Goal: Task Accomplishment & Management: Manage account settings

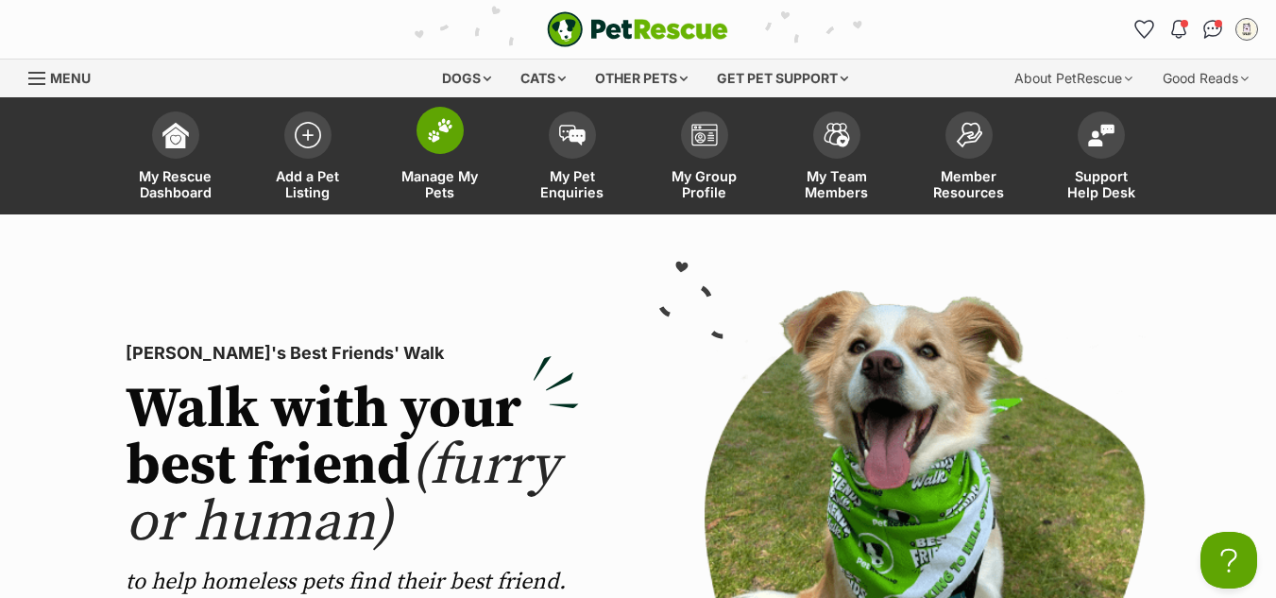
click at [450, 131] on img at bounding box center [440, 130] width 26 height 25
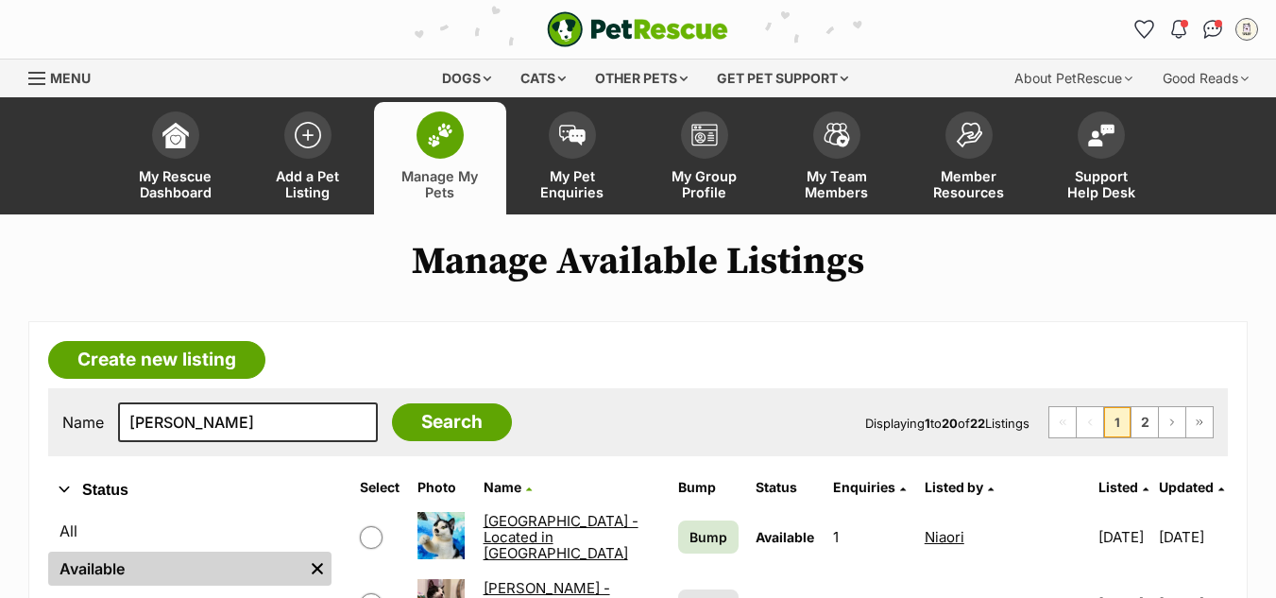
type input "[PERSON_NAME]"
click at [392, 403] on input "Search" at bounding box center [452, 422] width 120 height 38
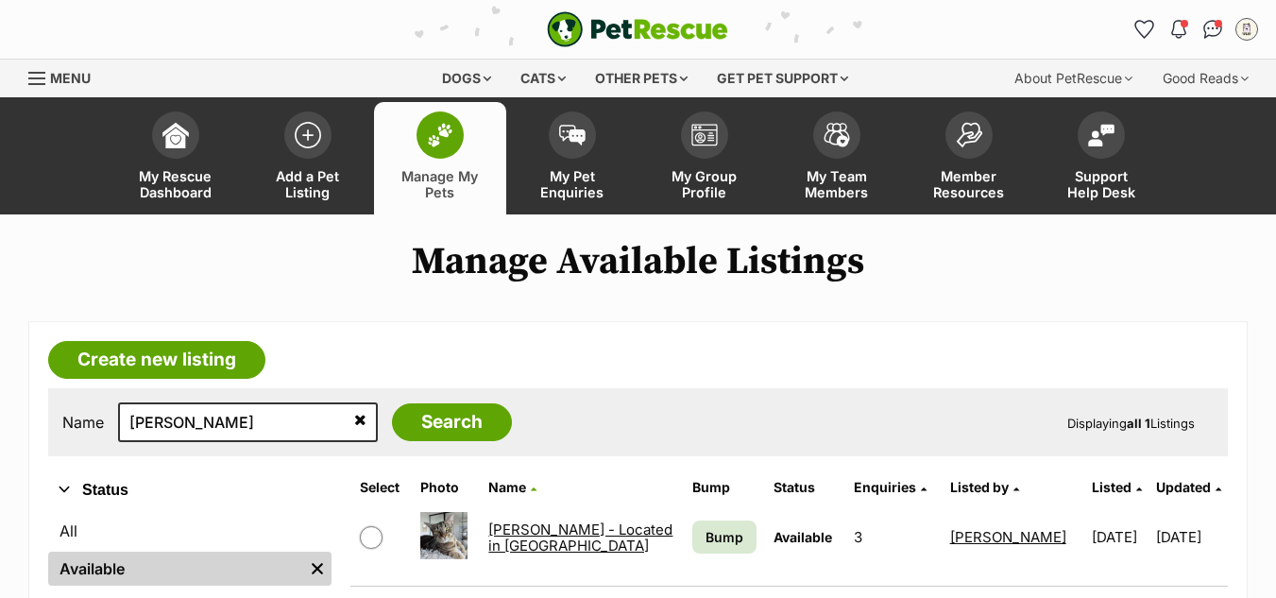
click at [529, 532] on link "[PERSON_NAME] - Located in [GEOGRAPHIC_DATA]" at bounding box center [580, 537] width 184 height 34
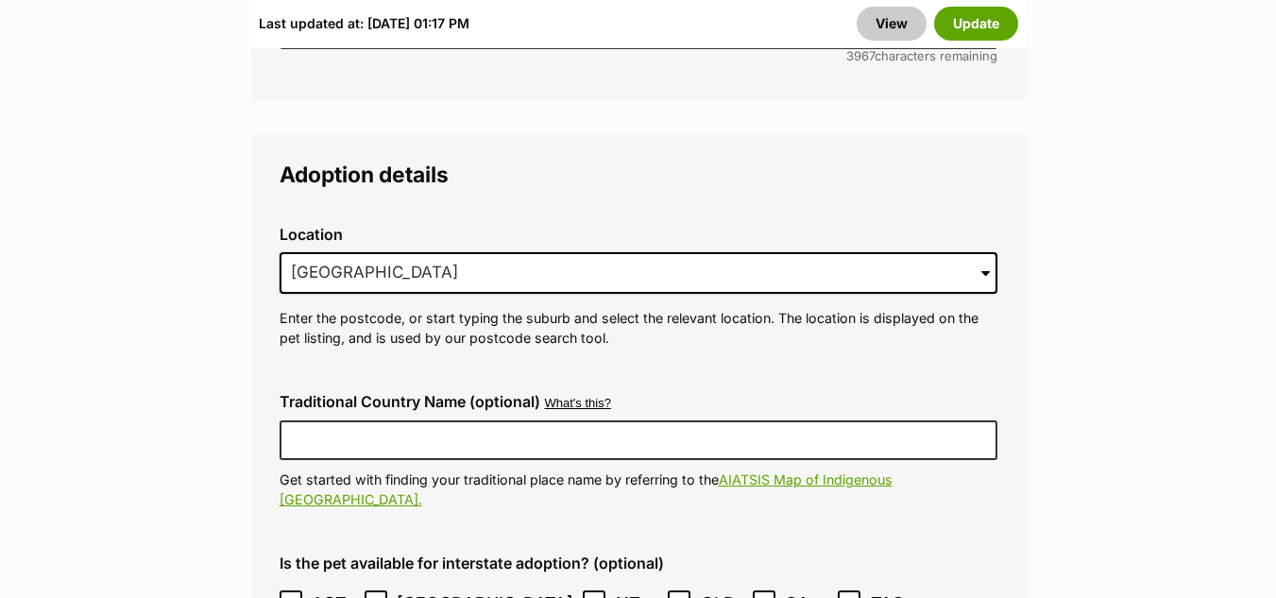
scroll to position [5137, 0]
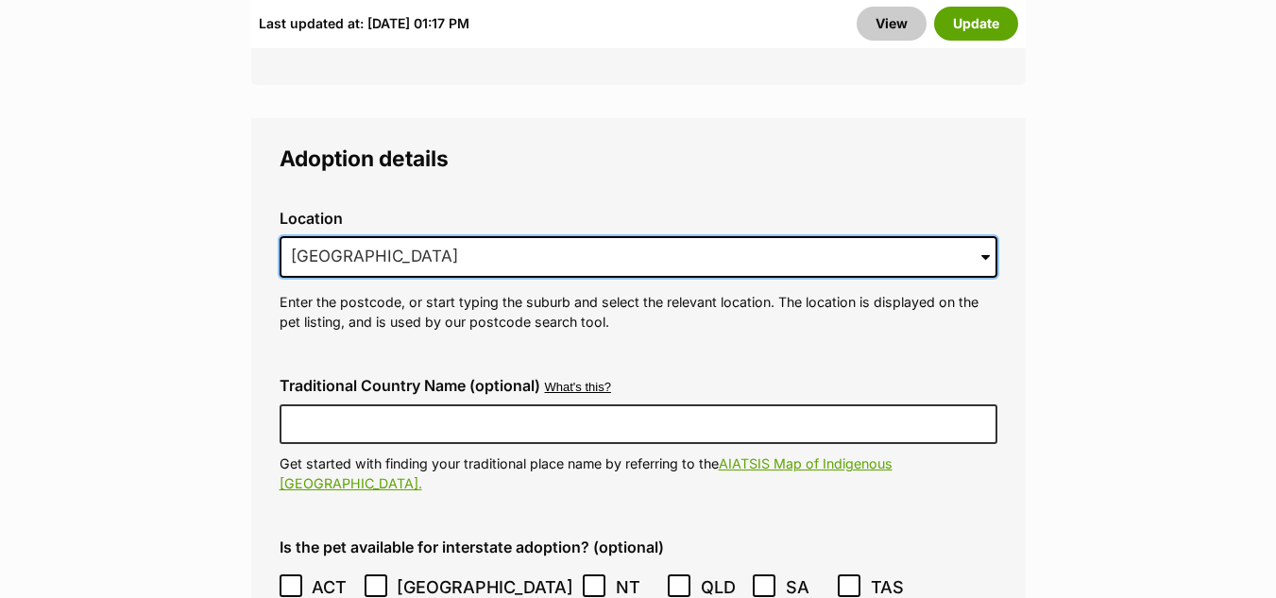
drag, startPoint x: 517, startPoint y: 210, endPoint x: 224, endPoint y: 210, distance: 293.6
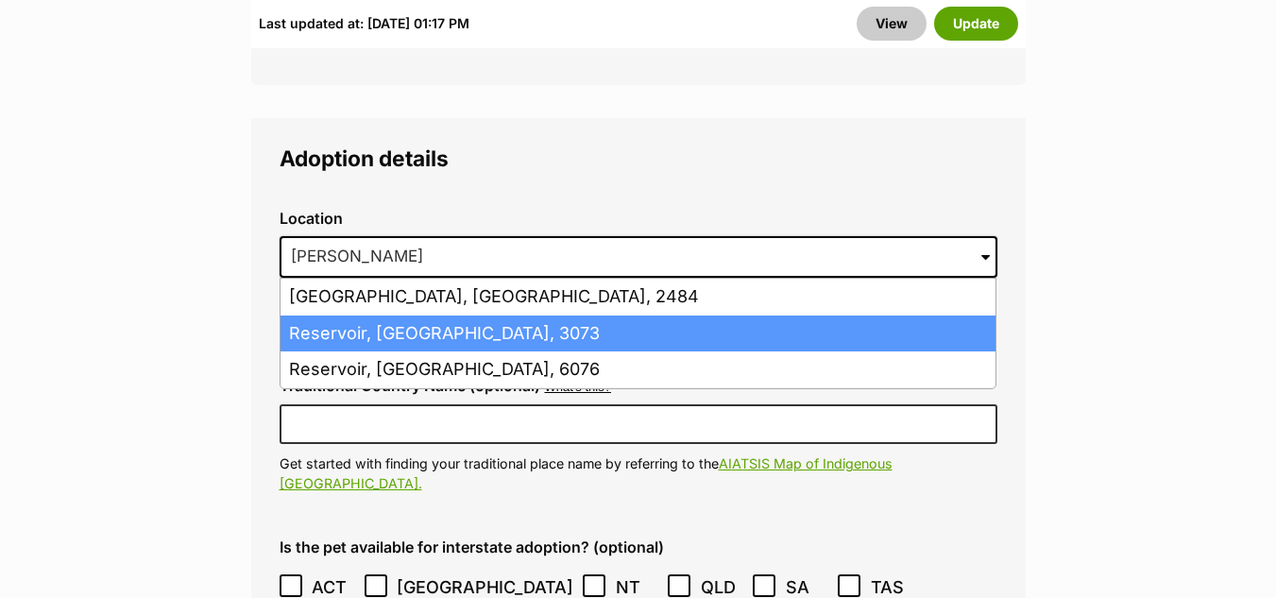
click at [392, 315] on li "Reservoir, Victoria, 3073" at bounding box center [637, 333] width 715 height 37
type input "Reservoir, Victoria, 3073"
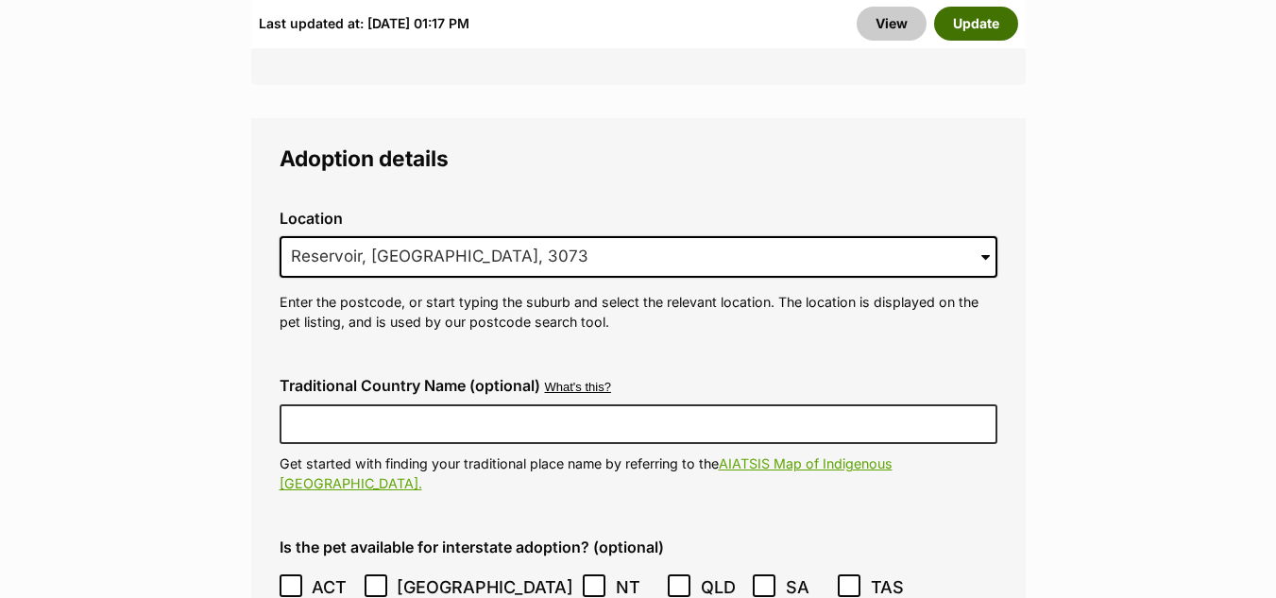
click at [978, 14] on button "Update" at bounding box center [976, 24] width 84 height 34
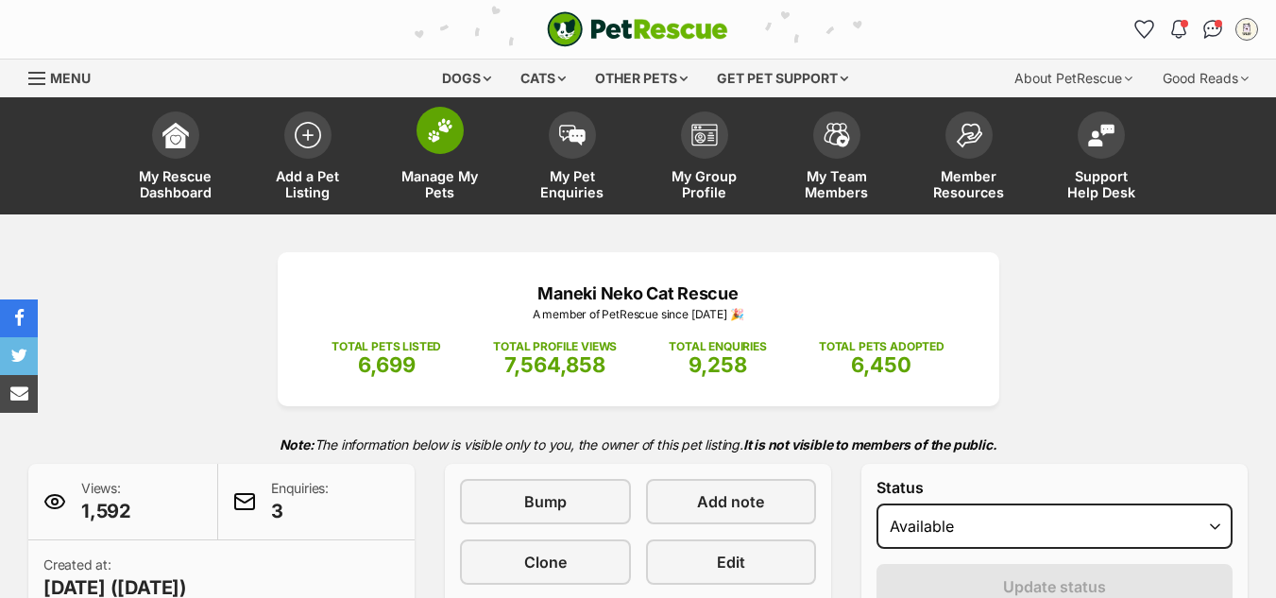
click at [436, 139] on img at bounding box center [440, 130] width 26 height 25
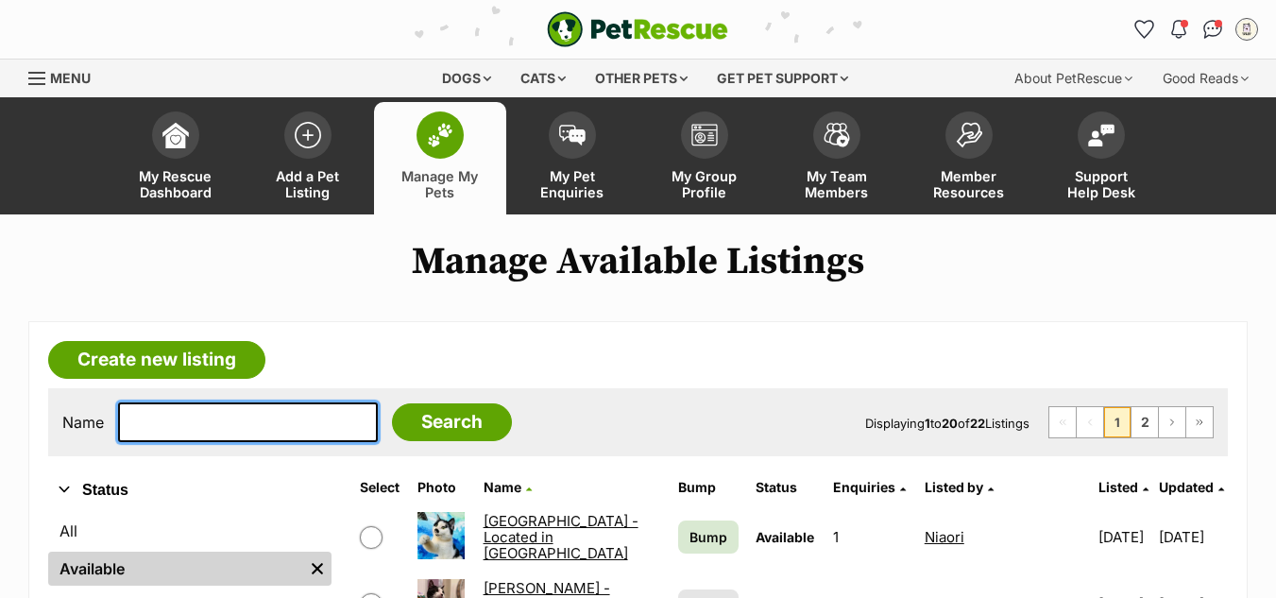
click at [191, 426] on input "text" at bounding box center [248, 422] width 260 height 40
type input "max"
click at [392, 403] on input "Search" at bounding box center [452, 422] width 120 height 38
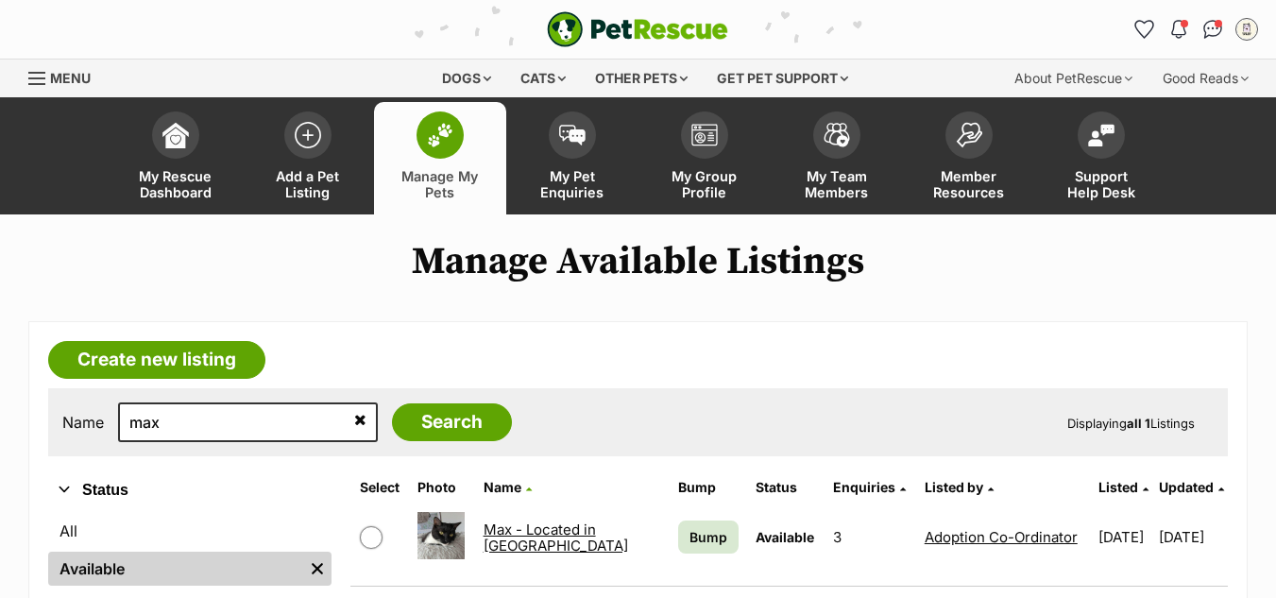
click at [526, 540] on link "Max - Located in Avondale Heights" at bounding box center [555, 537] width 144 height 34
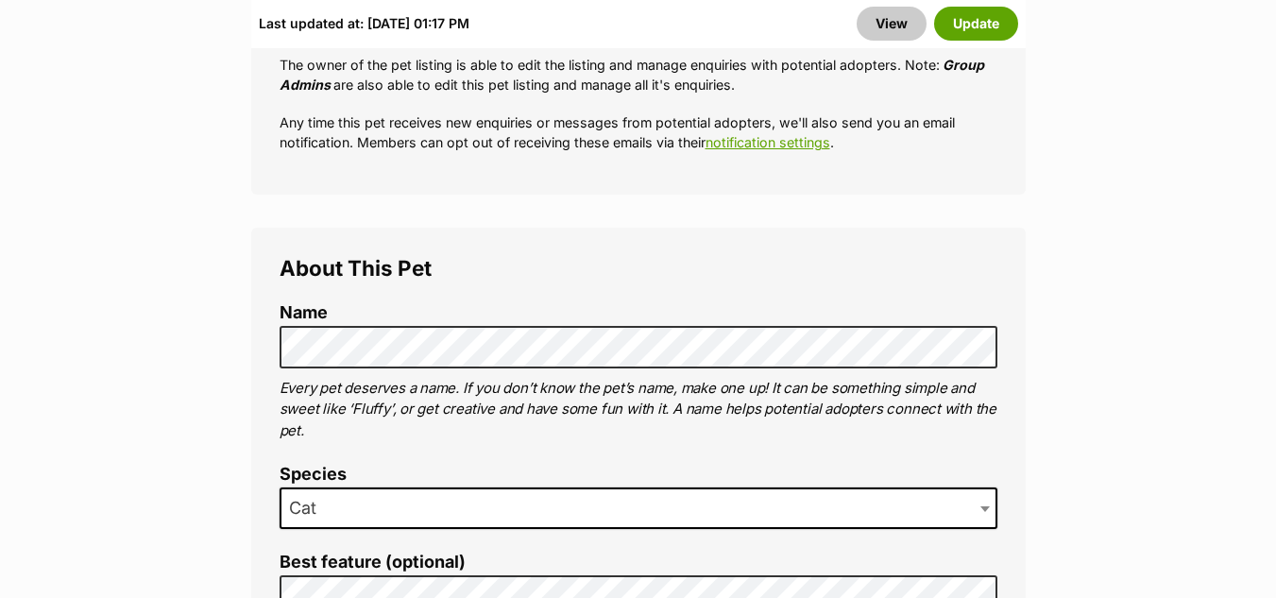
drag, startPoint x: 1280, startPoint y: 40, endPoint x: 1289, endPoint y: 94, distance: 55.4
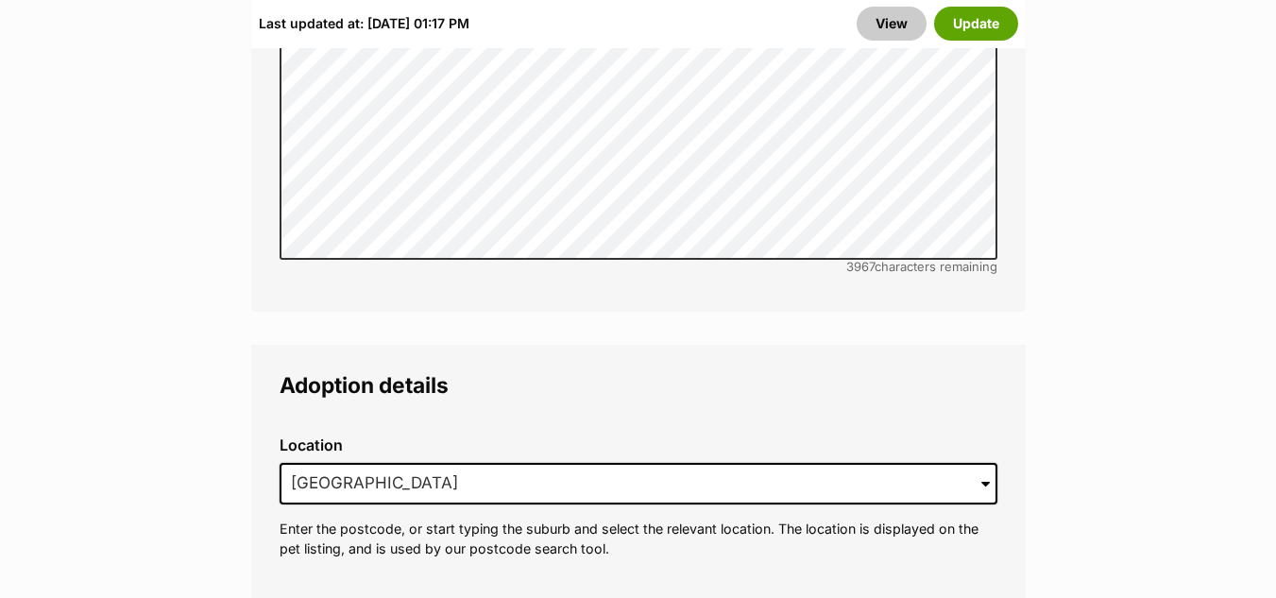
scroll to position [4748, 0]
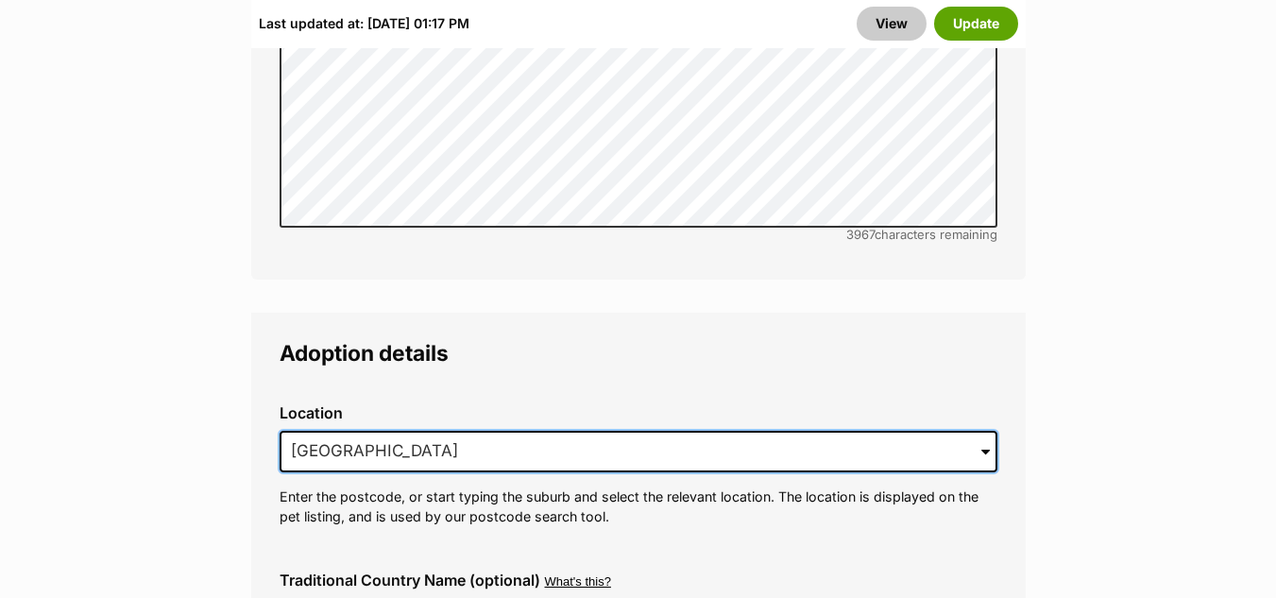
drag, startPoint x: 519, startPoint y: 402, endPoint x: 181, endPoint y: 415, distance: 338.2
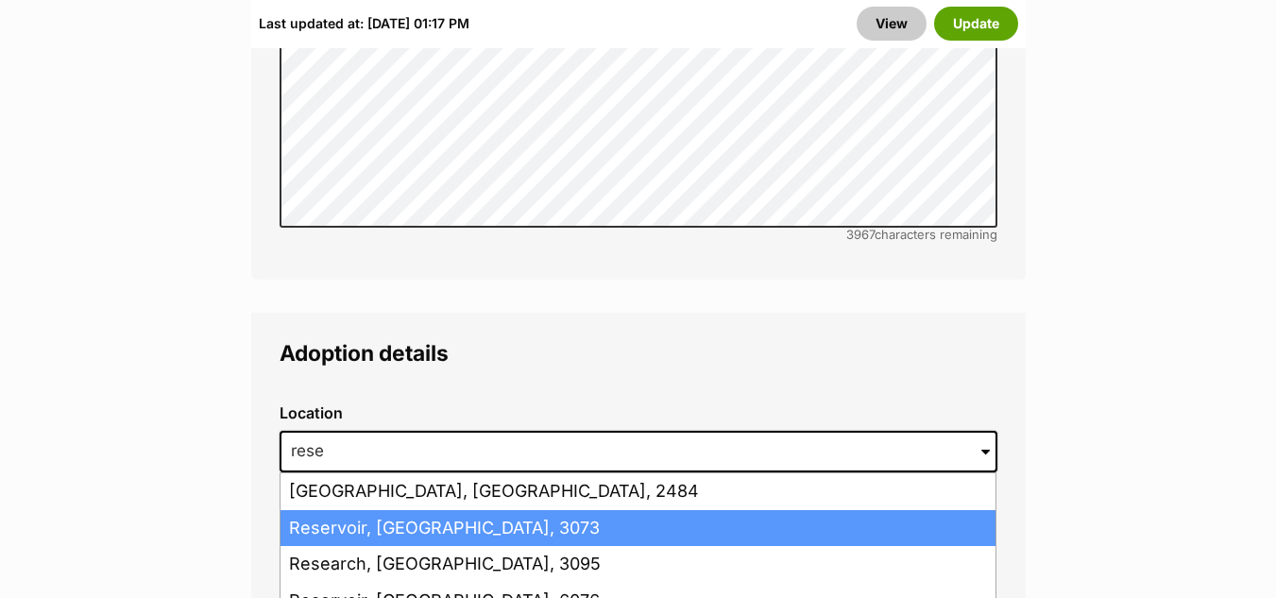
click at [329, 510] on li "Reservoir, Victoria, 3073" at bounding box center [637, 528] width 715 height 37
type input "Reservoir, Victoria, 3073"
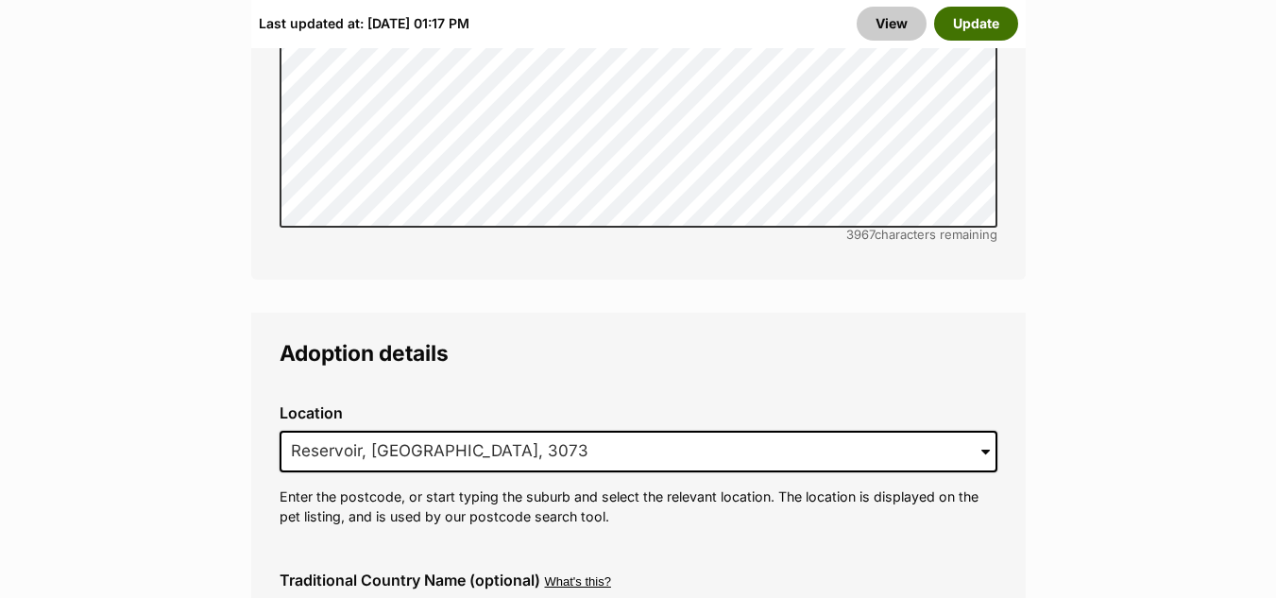
click at [976, 23] on button "Update" at bounding box center [976, 24] width 84 height 34
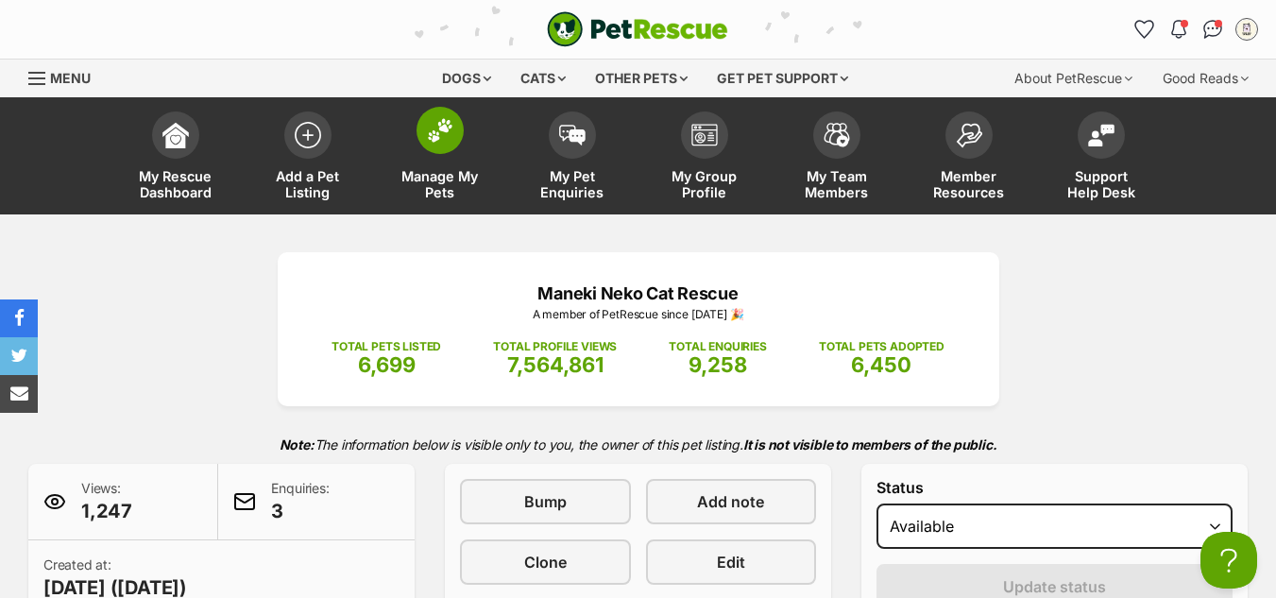
click at [432, 127] on img at bounding box center [440, 130] width 26 height 25
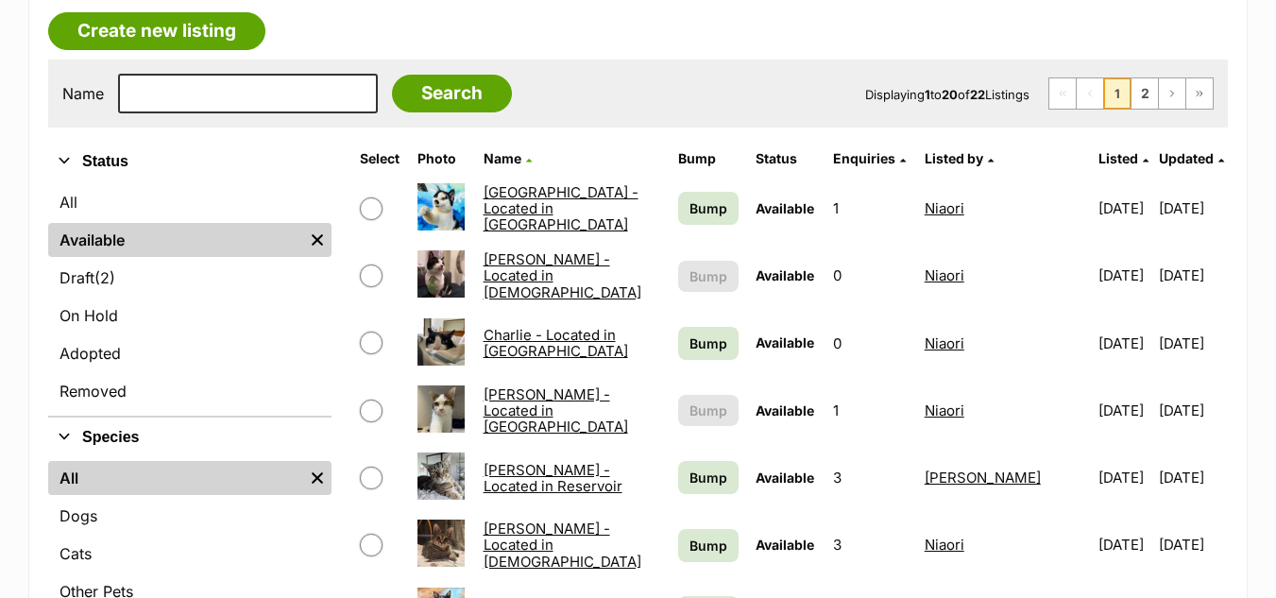
scroll to position [398, 0]
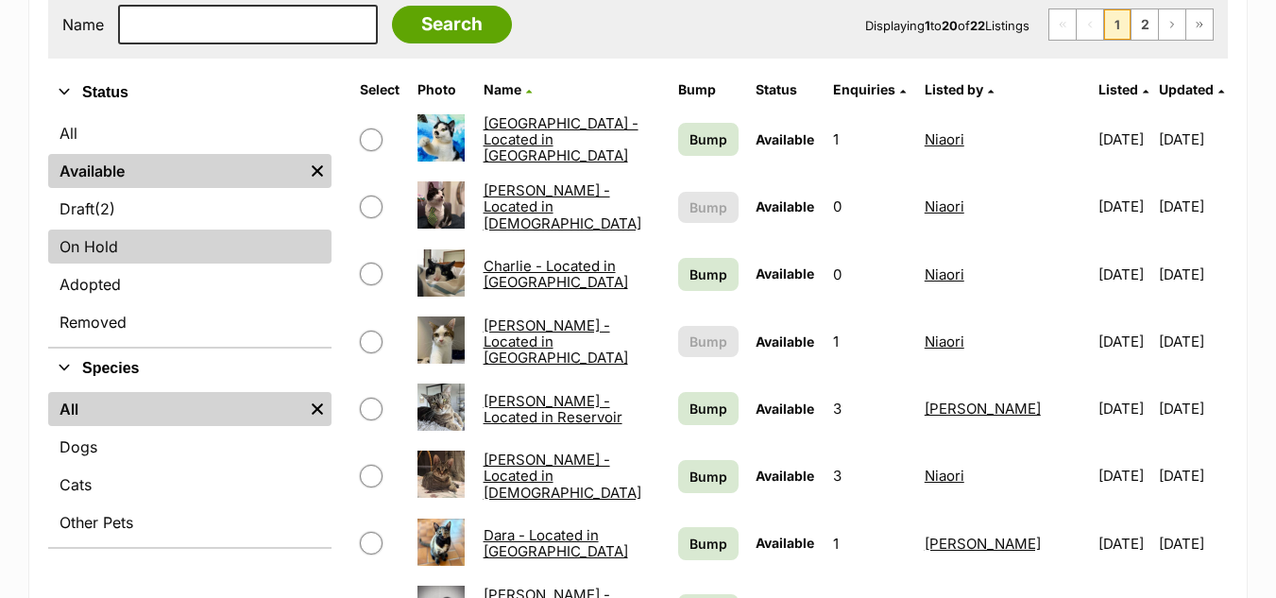
click at [100, 253] on link "On Hold" at bounding box center [189, 246] width 283 height 34
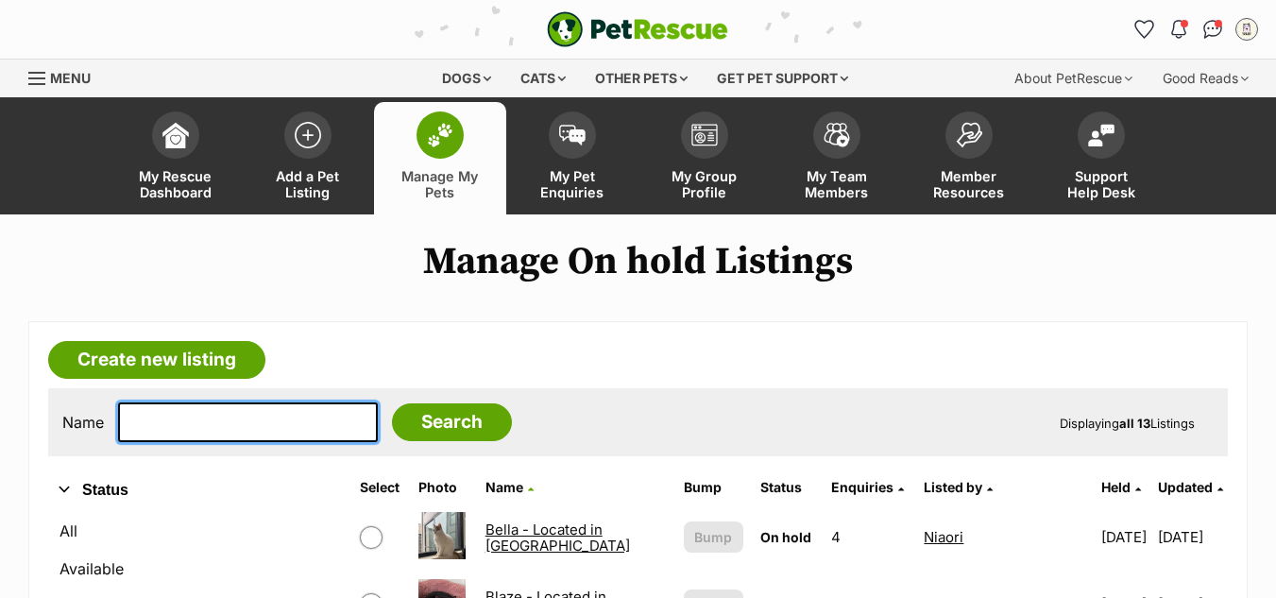
click at [144, 406] on input "text" at bounding box center [248, 422] width 260 height 40
type input "[PERSON_NAME]"
click at [392, 403] on input "Search" at bounding box center [452, 422] width 120 height 38
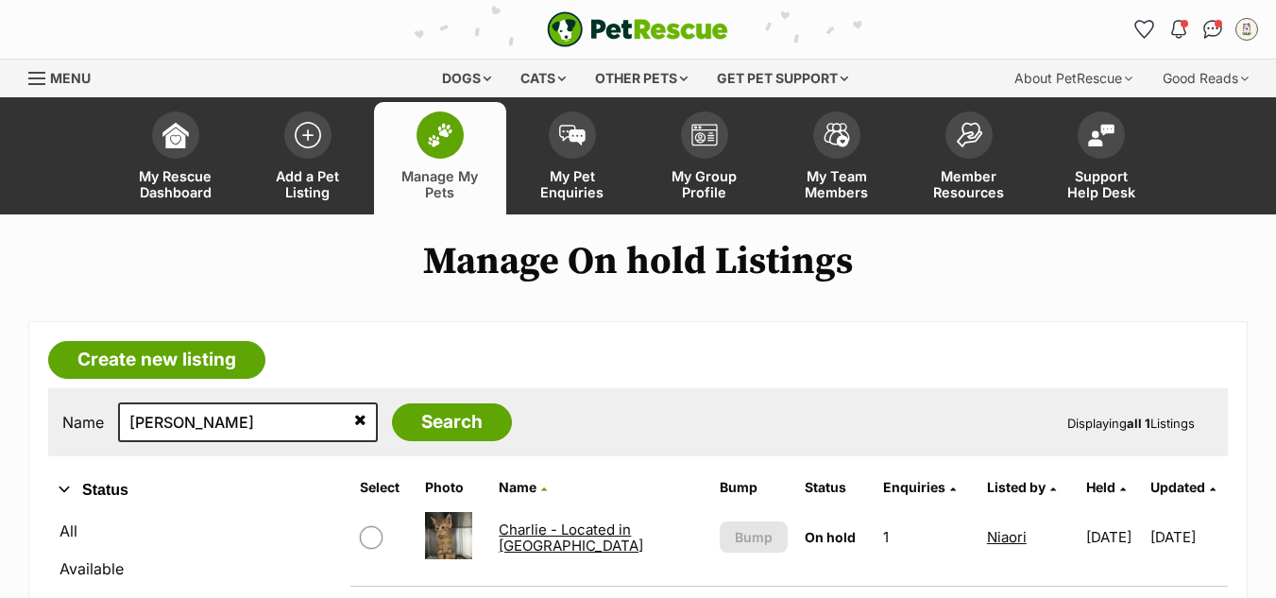
click at [557, 537] on link "Charlie - Located in [GEOGRAPHIC_DATA]" at bounding box center [571, 537] width 144 height 34
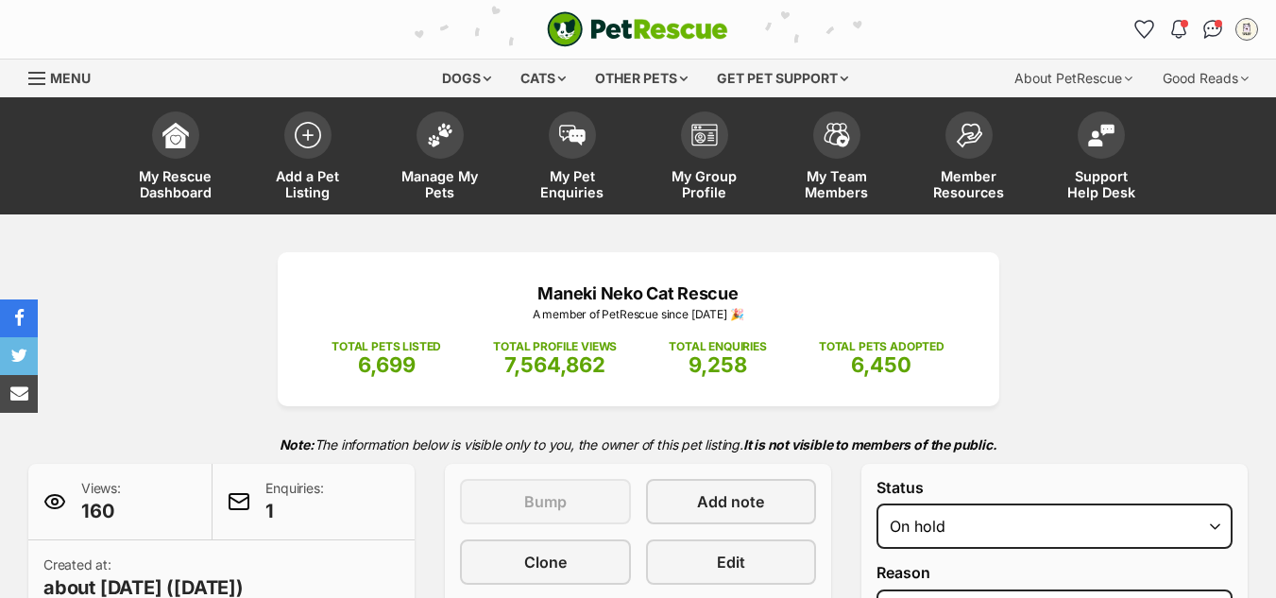
select select "adoption_pending"
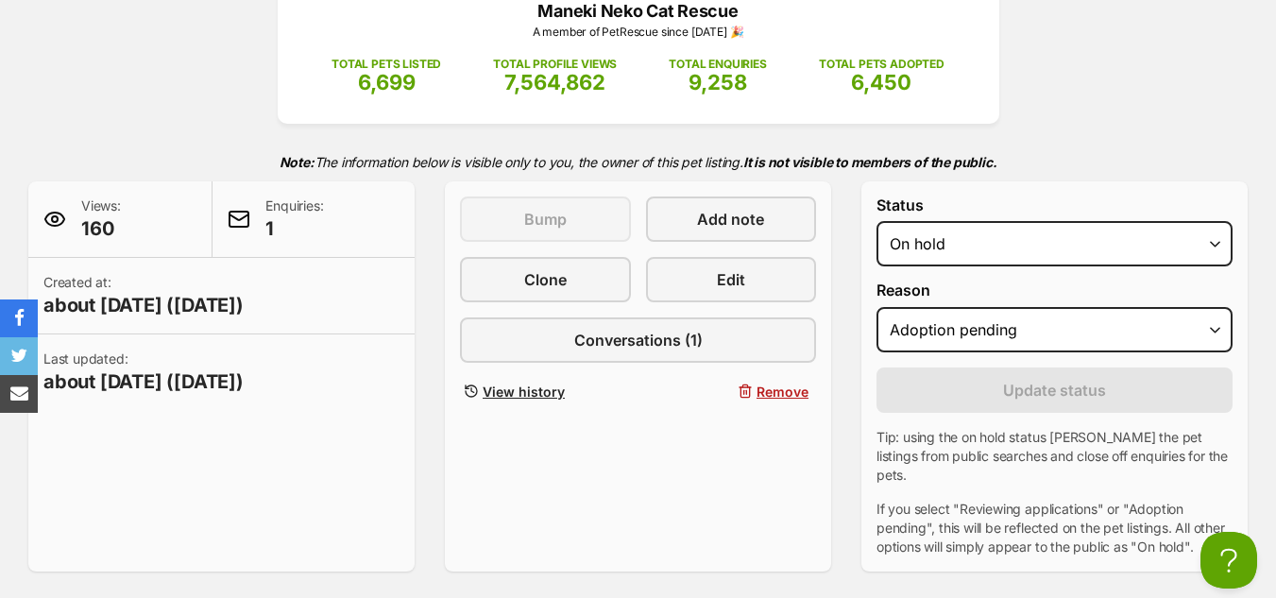
scroll to position [241, 0]
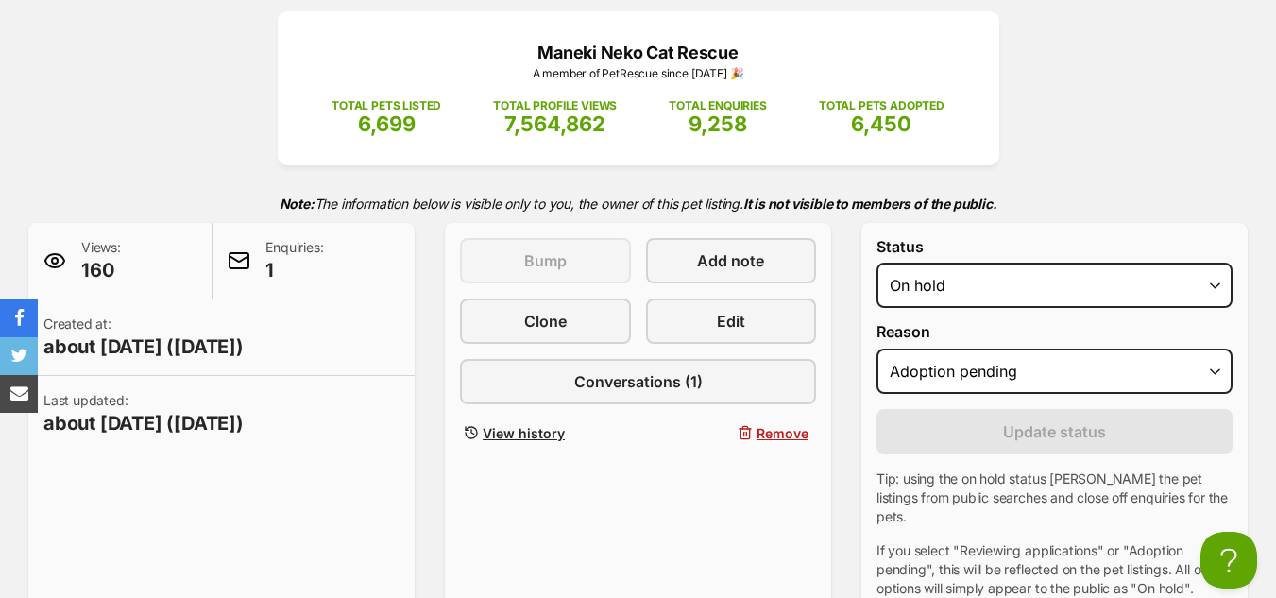
drag, startPoint x: 1282, startPoint y: 48, endPoint x: 1276, endPoint y: 87, distance: 39.3
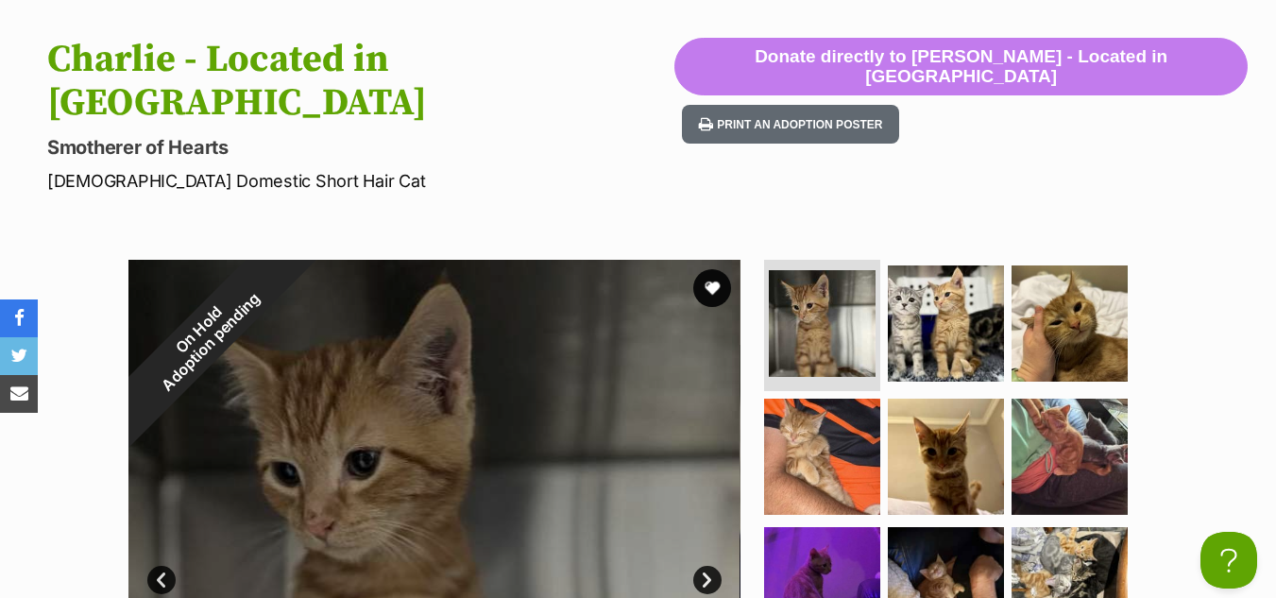
scroll to position [516, 0]
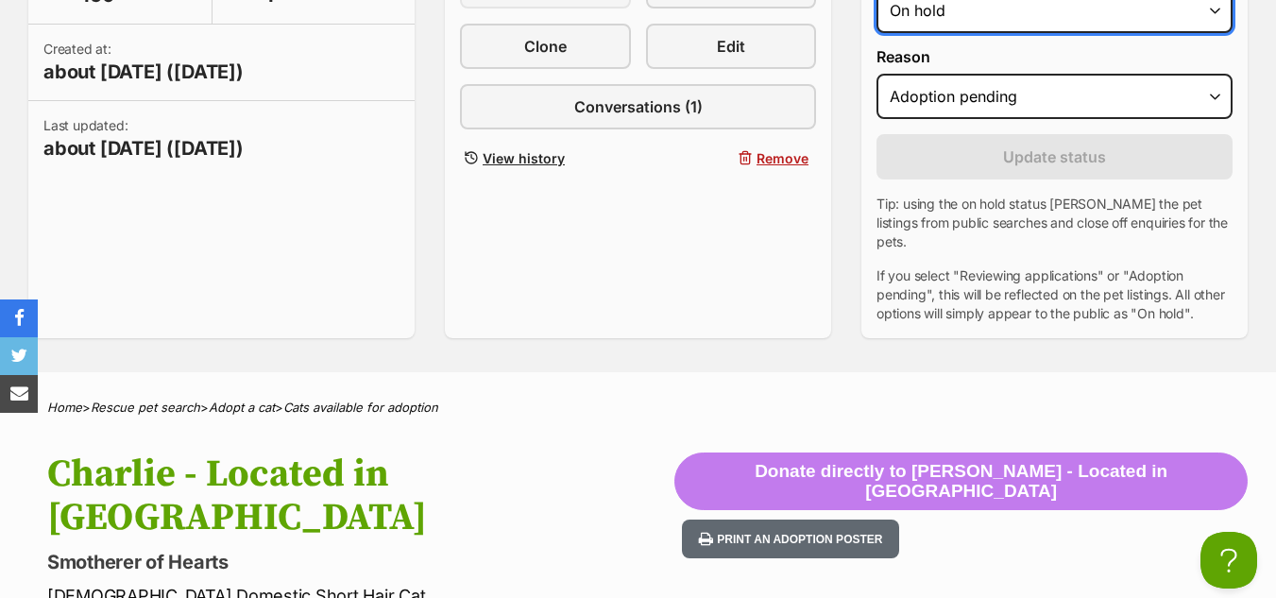
click at [970, 15] on select "Draft - not available as listing has enquires Available On hold Adopted" at bounding box center [1054, 10] width 356 height 45
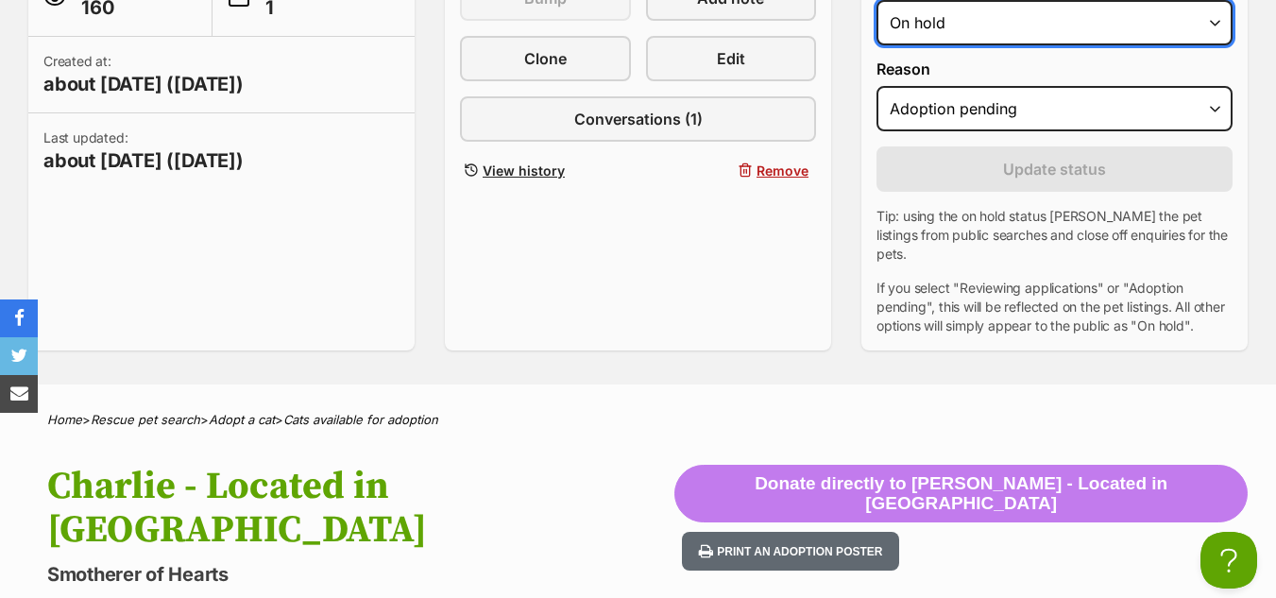
select select "active"
click at [876, 0] on select "Draft - not available as listing has enquires Available On hold Adopted" at bounding box center [1054, 22] width 356 height 45
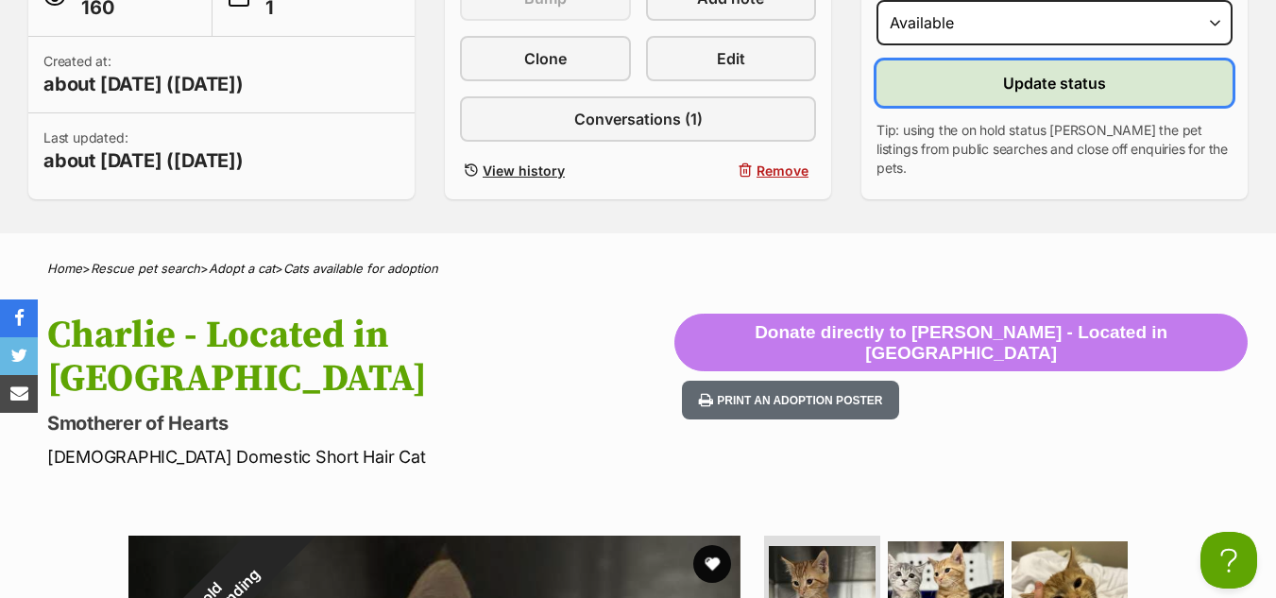
click at [1015, 72] on span "Update status" at bounding box center [1054, 83] width 103 height 23
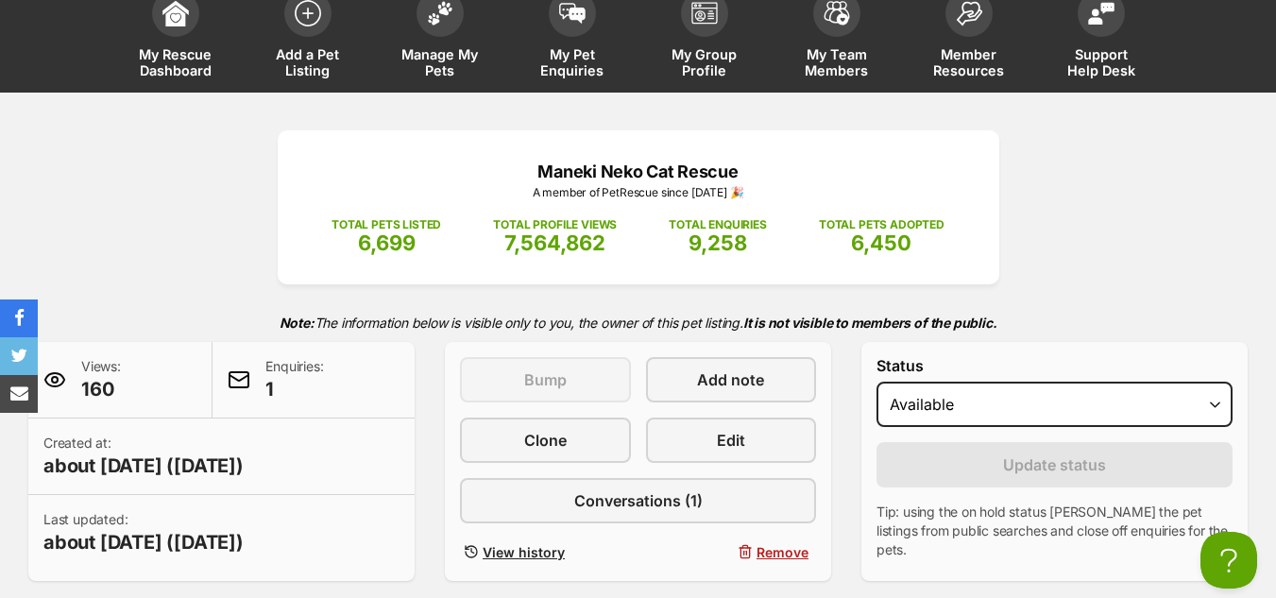
scroll to position [19, 0]
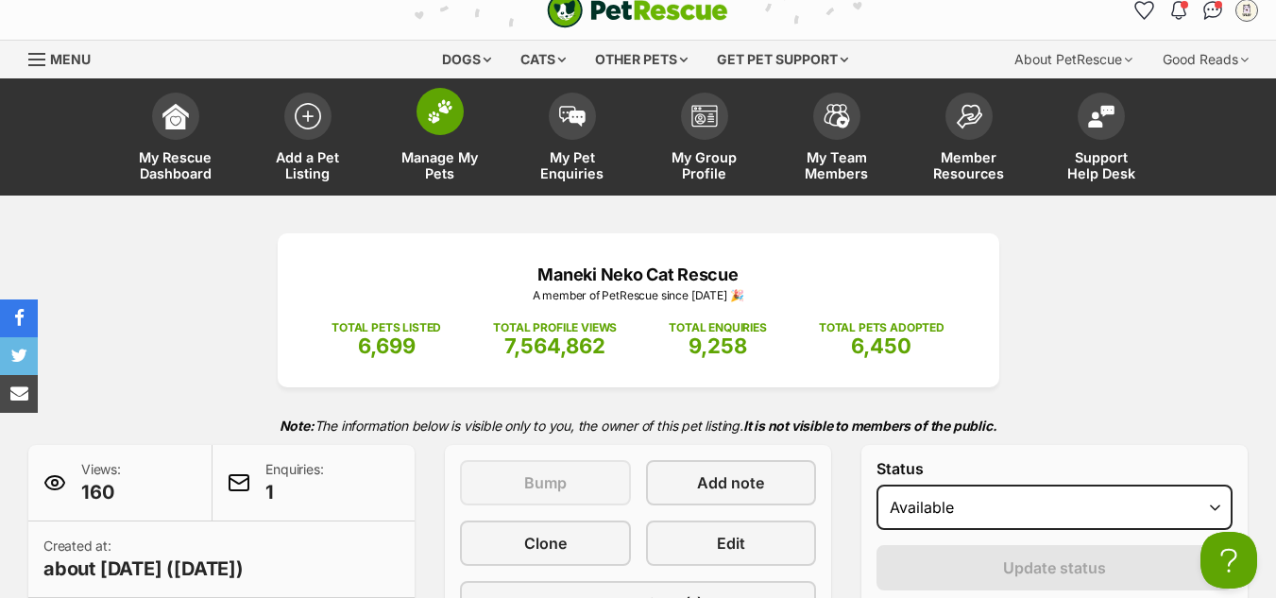
click at [436, 114] on img at bounding box center [440, 111] width 26 height 25
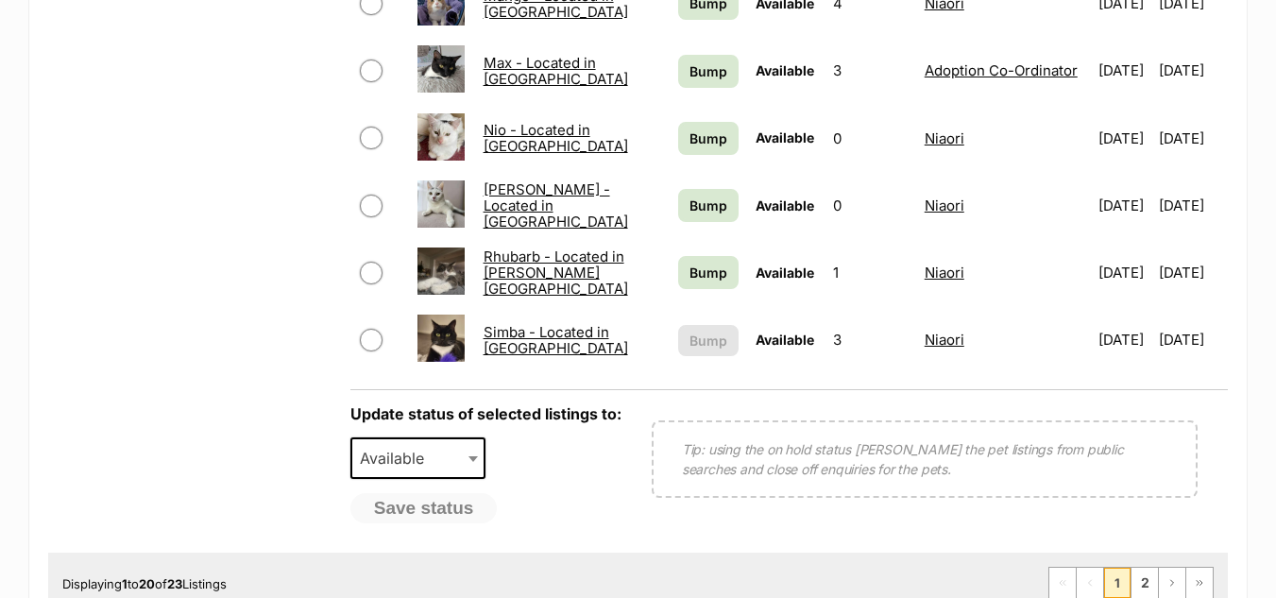
scroll to position [1532, 0]
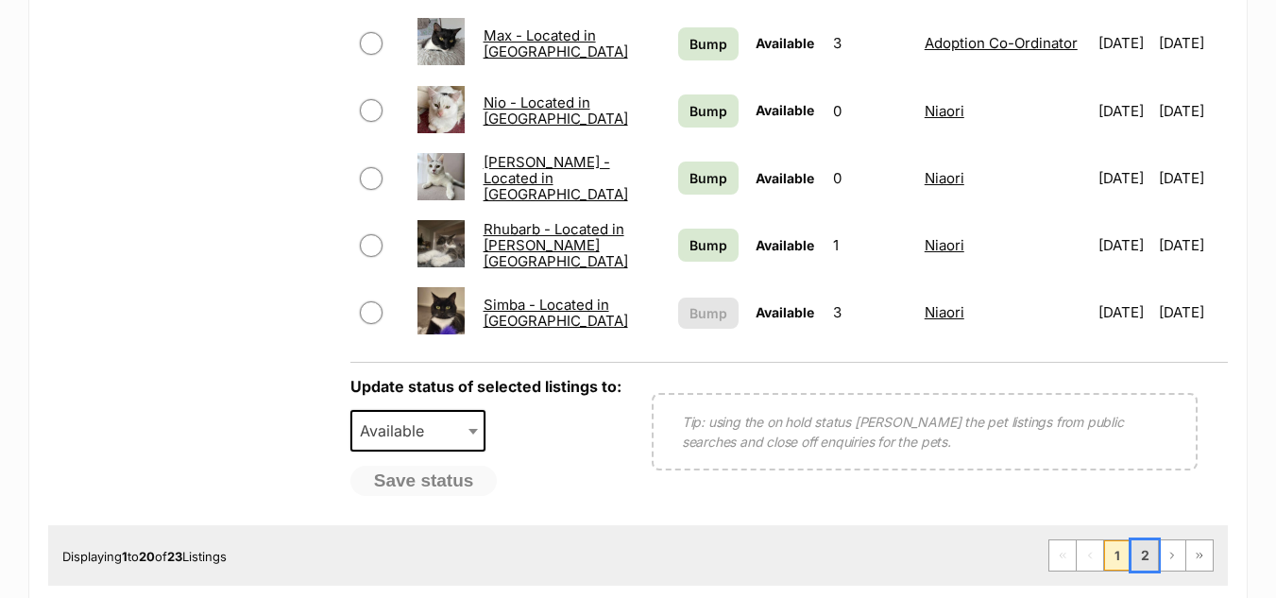
click at [1139, 540] on link "2" at bounding box center [1144, 555] width 26 height 30
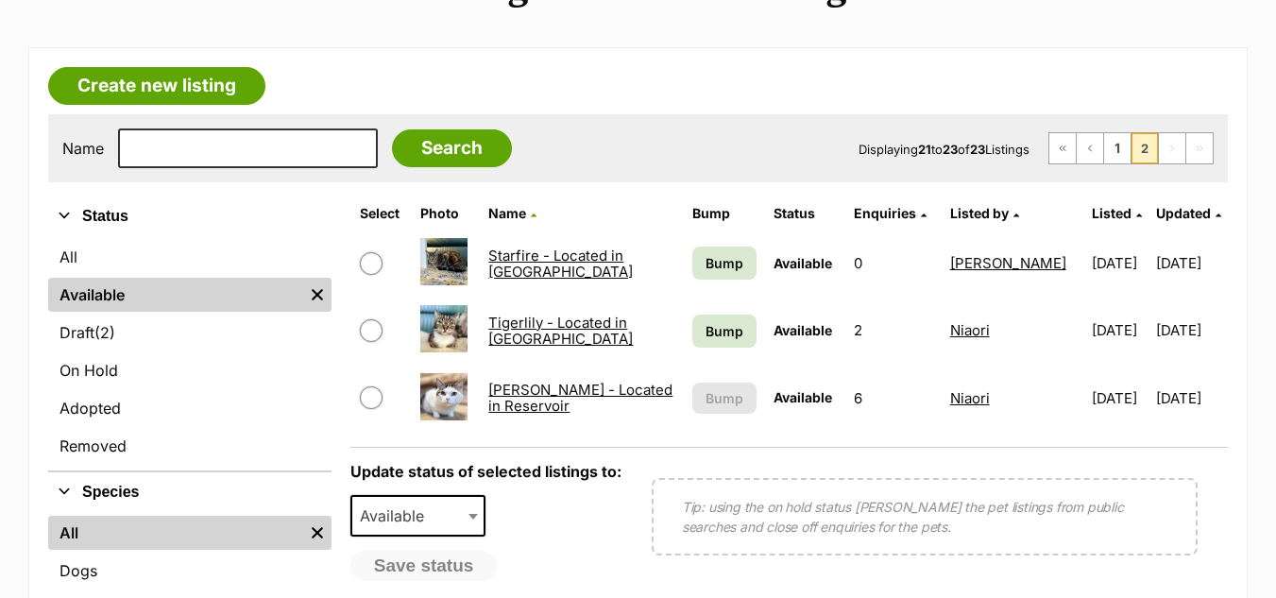
scroll to position [281, 0]
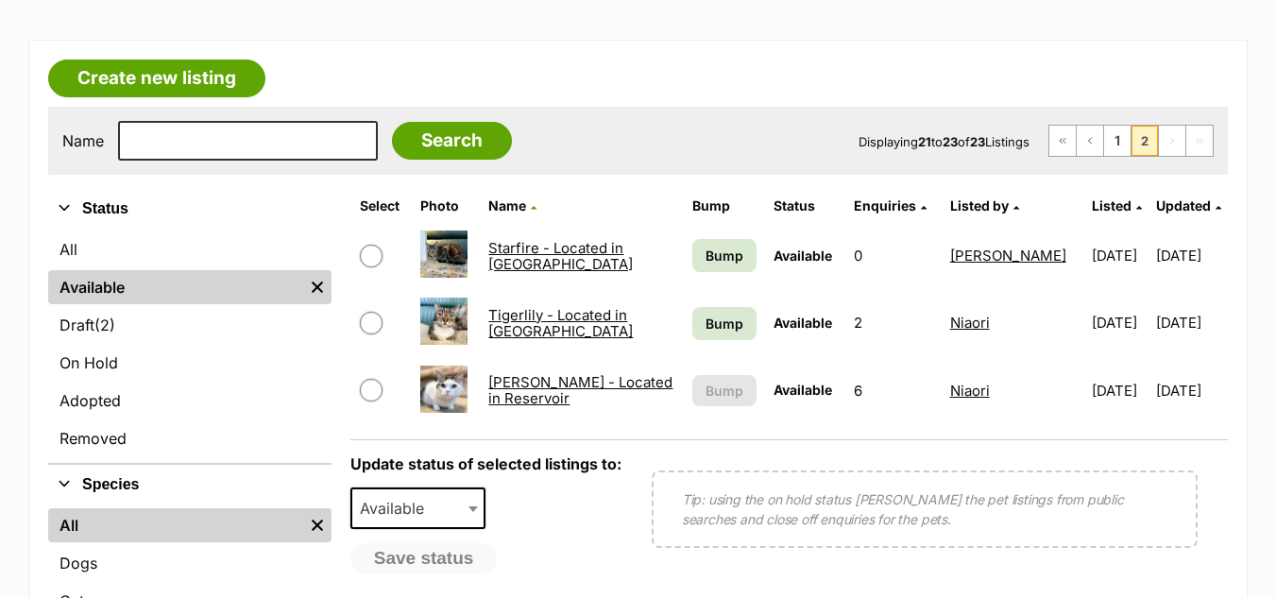
click at [525, 261] on link "Starfire - Located in Brunswick" at bounding box center [560, 256] width 144 height 34
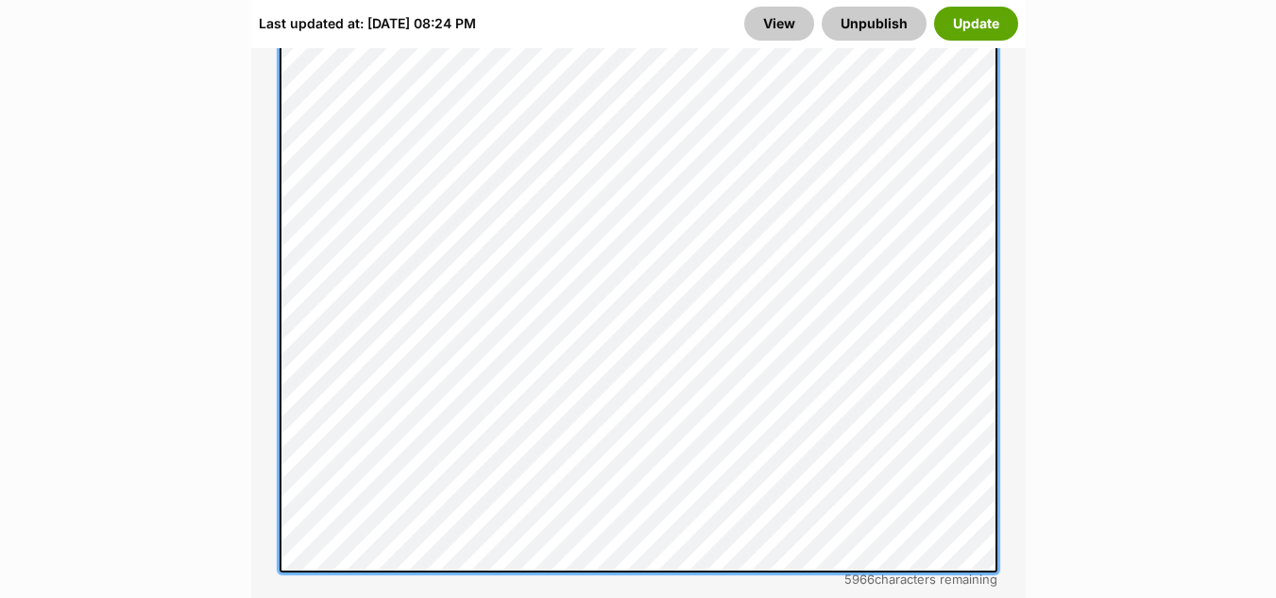
scroll to position [1290, 0]
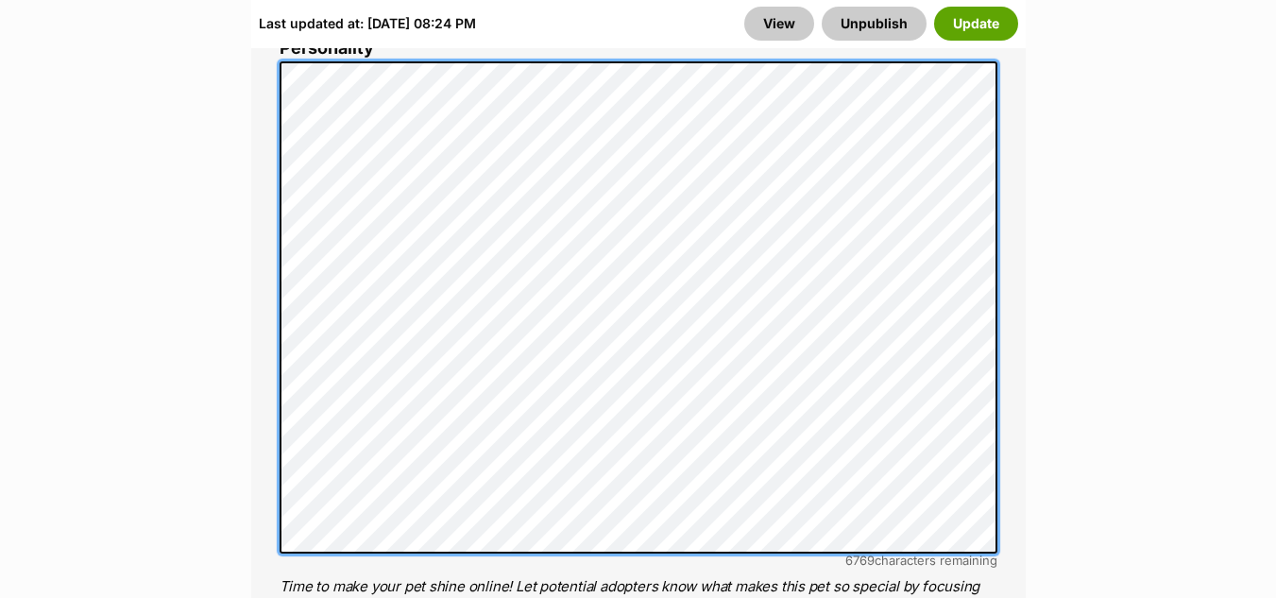
scroll to position [1564, 0]
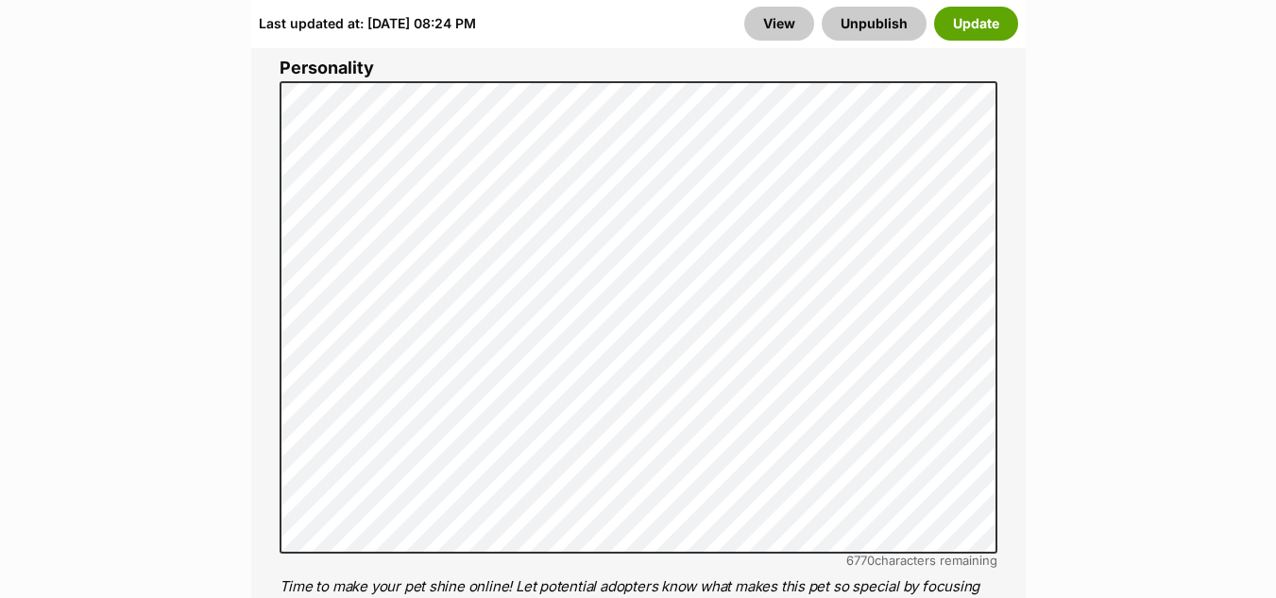
drag, startPoint x: 1217, startPoint y: 177, endPoint x: 1283, endPoint y: 128, distance: 81.8
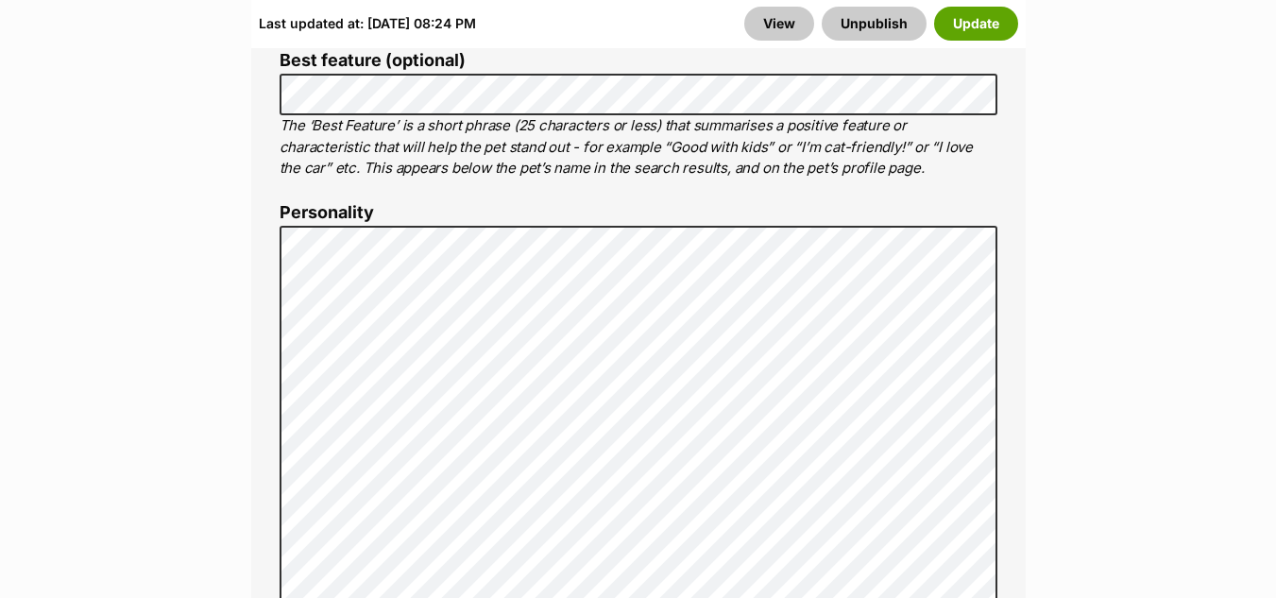
scroll to position [1435, 0]
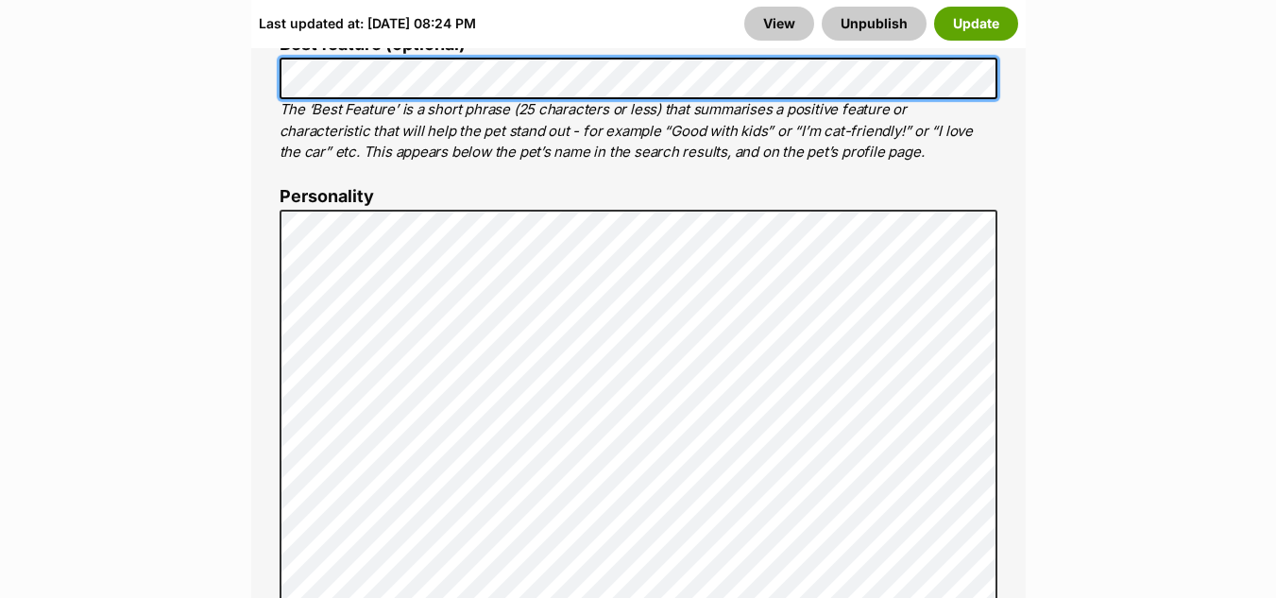
click at [260, 82] on div "About This Pet Name Henlo there, it looks like you might be using the pet name …" at bounding box center [638, 530] width 774 height 1640
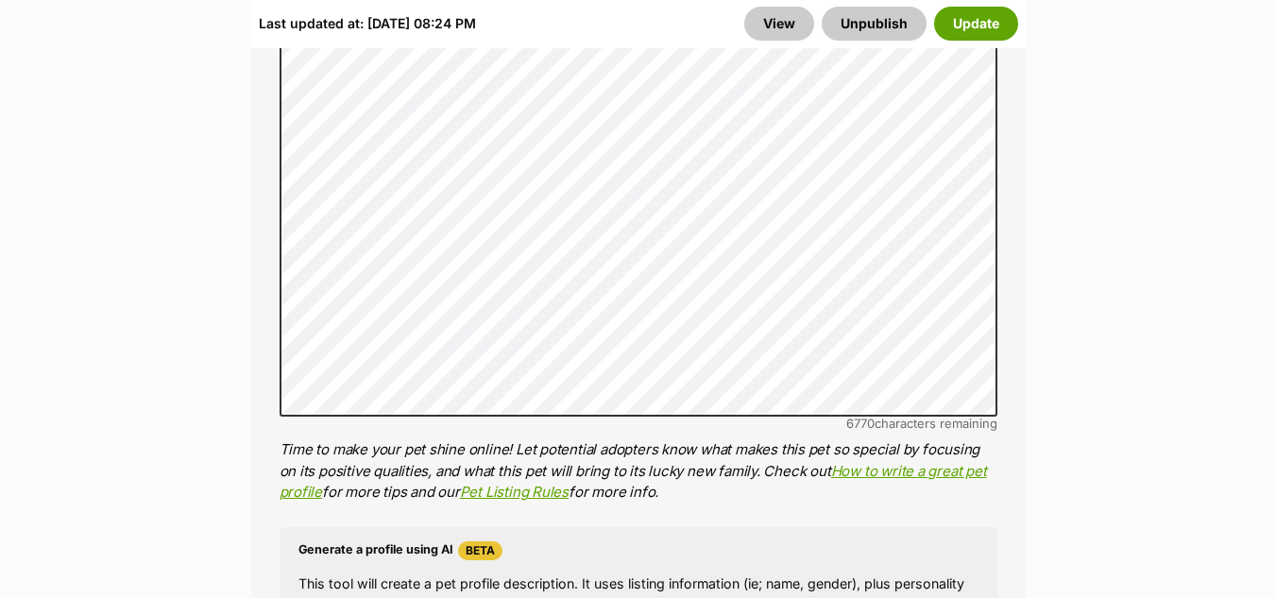
scroll to position [1703, 0]
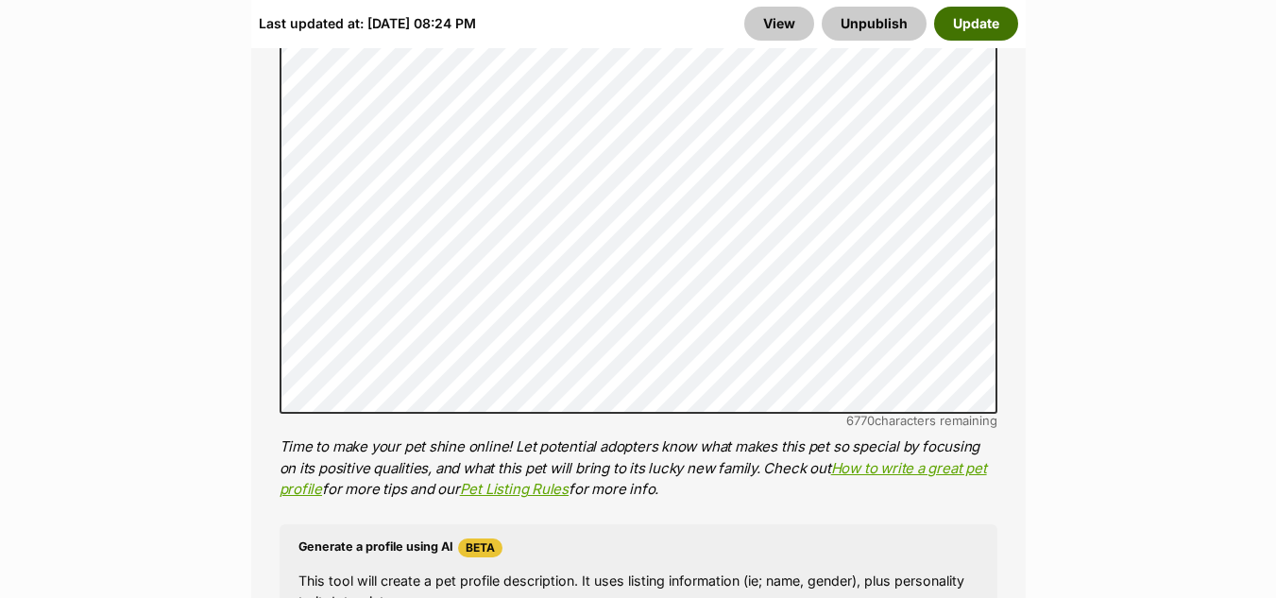
click at [973, 25] on button "Update" at bounding box center [976, 24] width 84 height 34
